Goal: Information Seeking & Learning: Learn about a topic

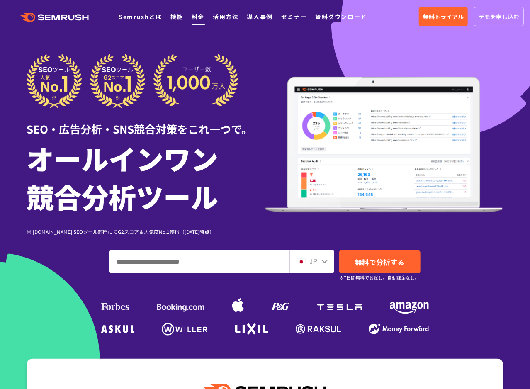
click at [199, 16] on link "料金" at bounding box center [198, 16] width 13 height 8
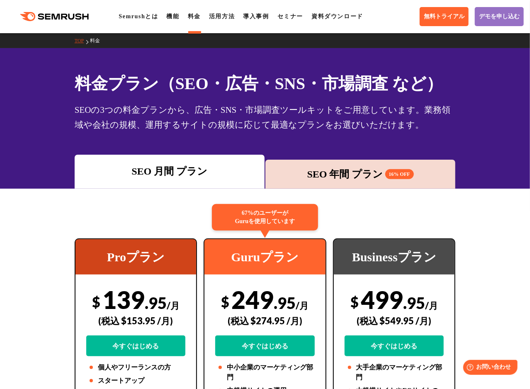
click at [344, 172] on div "SEO 年間 プラン 16% OFF" at bounding box center [361, 174] width 182 height 15
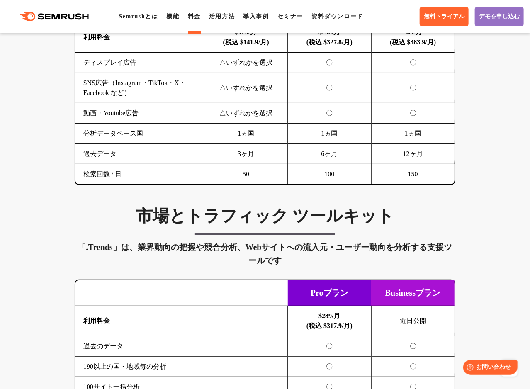
scroll to position [1327, 0]
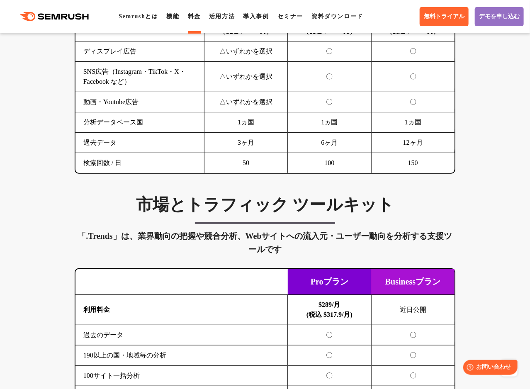
click at [504, 334] on div "SEO分析 ツールキット キーワード調査やコンテンツ最適化、サイト診断、競合分析、成果の可視化までを一括支援するツールです 横にスワイプしてください Proプ…" at bounding box center [265, 200] width 530 height 1933
